Goal: Information Seeking & Learning: Find specific fact

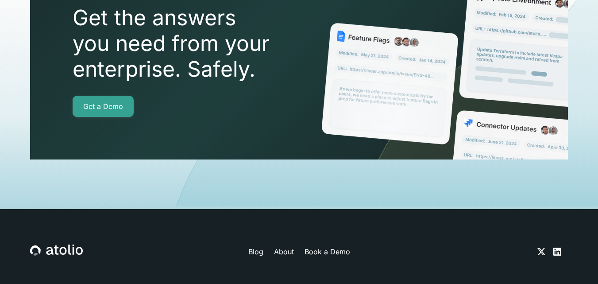
scroll to position [3185, 0]
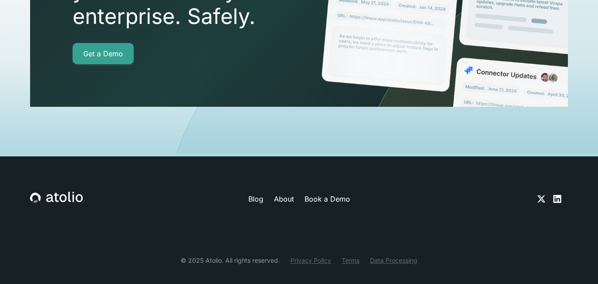
click at [312, 255] on link "Privacy Policy" at bounding box center [310, 259] width 41 height 9
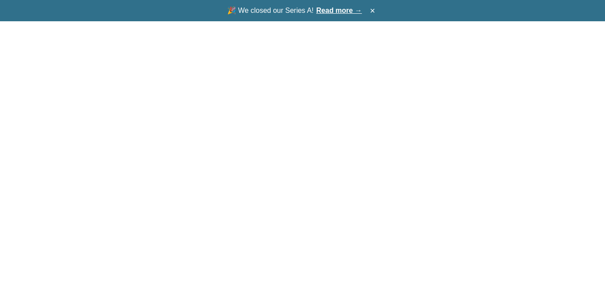
click at [309, 242] on body "🎉 We closed our Series A! Read more → ×" at bounding box center [302, 142] width 605 height 284
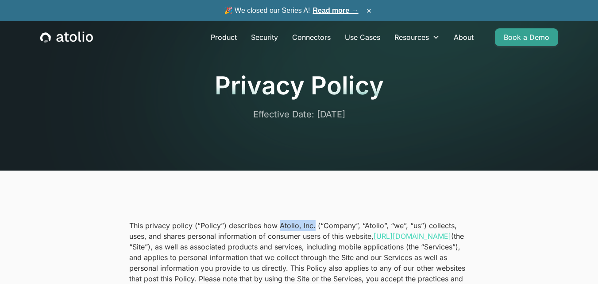
drag, startPoint x: 279, startPoint y: 225, endPoint x: 314, endPoint y: 226, distance: 35.4
click at [314, 226] on p "This privacy policy (“Policy”) describes how Atolio, Inc. (“Company”, “Atolio”,…" at bounding box center [299, 268] width 340 height 96
copy p "Atolio, Inc."
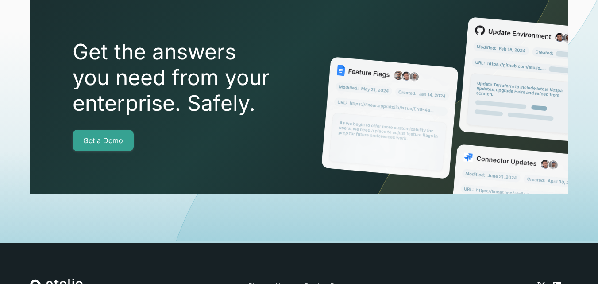
scroll to position [3185, 0]
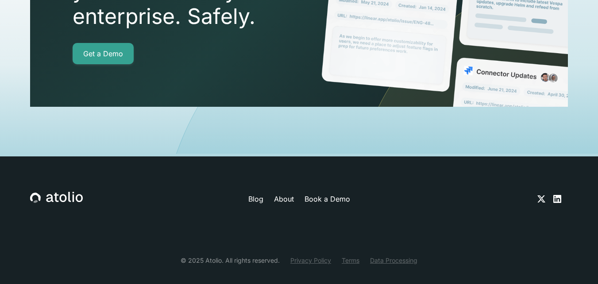
click at [313, 255] on link "Privacy Policy" at bounding box center [310, 259] width 41 height 9
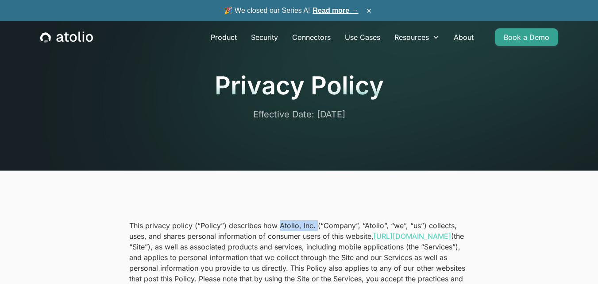
drag, startPoint x: 278, startPoint y: 224, endPoint x: 315, endPoint y: 224, distance: 36.7
click at [315, 224] on p "This privacy policy (“Policy”) describes how Atolio, Inc. (“Company”, “Atolio”,…" at bounding box center [299, 268] width 340 height 96
copy p "Atolio, Inc."
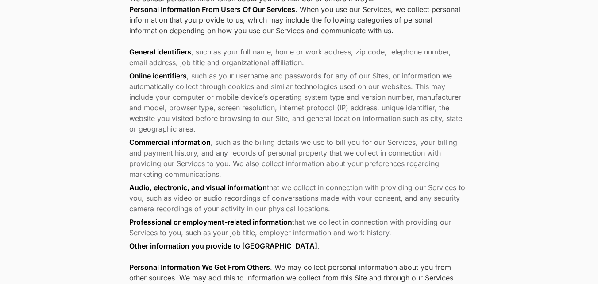
scroll to position [133, 0]
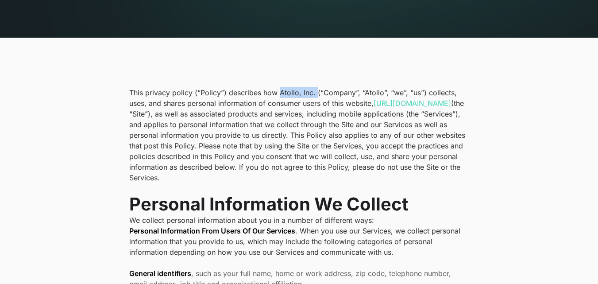
copy p "Atolio, Inc."
